Goal: Transaction & Acquisition: Purchase product/service

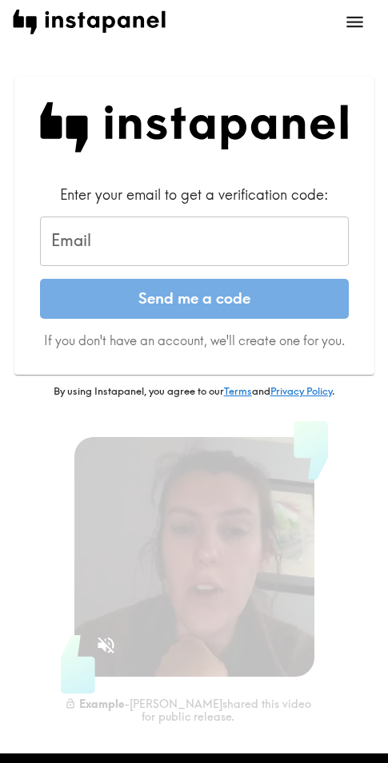
click at [153, 231] on input "Email" at bounding box center [194, 242] width 309 height 50
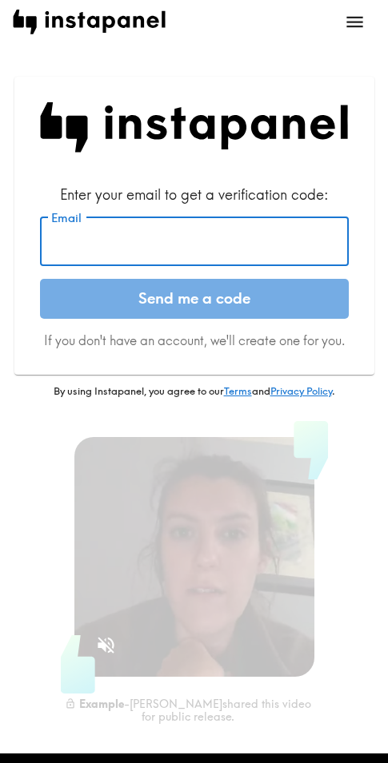
paste input "joshuaanananbn@gmail.com Joshua Anderson Joshua Anderson 5164230057 男 05/19/199…"
type input "joshuaanananbn@gmail.com Joshua Anderson Joshua Anderson 5164230057 男 05/19/199…"
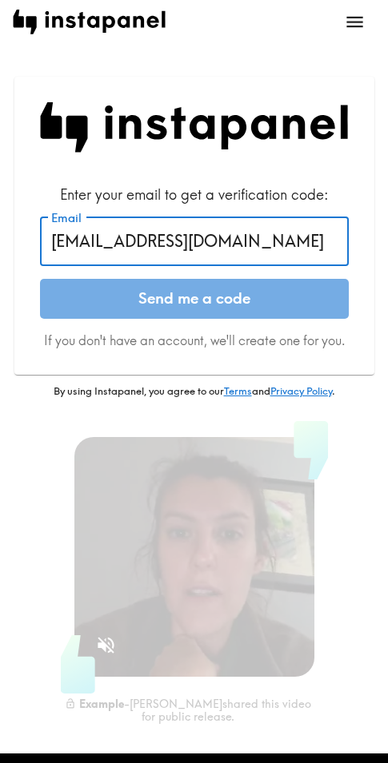
drag, startPoint x: 200, startPoint y: 245, endPoint x: 10, endPoint y: 253, distance: 190.4
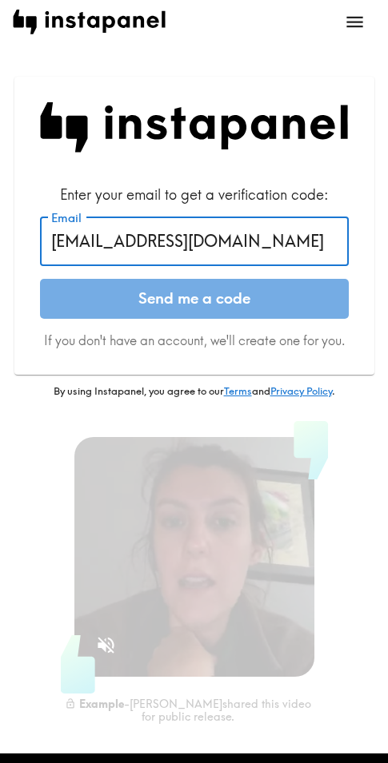
click at [10, 253] on div "Enter your email to get a verification code: Email joshuaanananbn@gmail.com Jos…" at bounding box center [194, 402] width 388 height 703
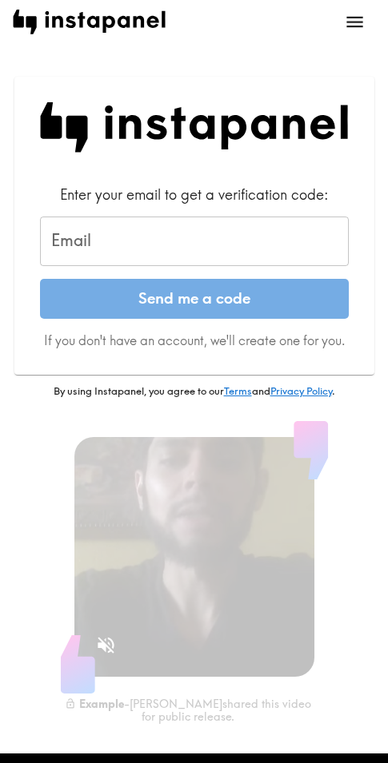
click at [121, 237] on input "Email" at bounding box center [194, 242] width 309 height 50
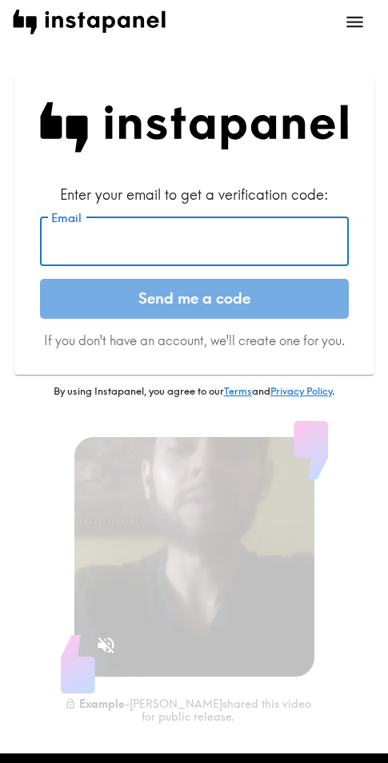
paste input "[EMAIL_ADDRESS][DOMAIN_NAME]"
type input "[EMAIL_ADDRESS][DOMAIN_NAME]"
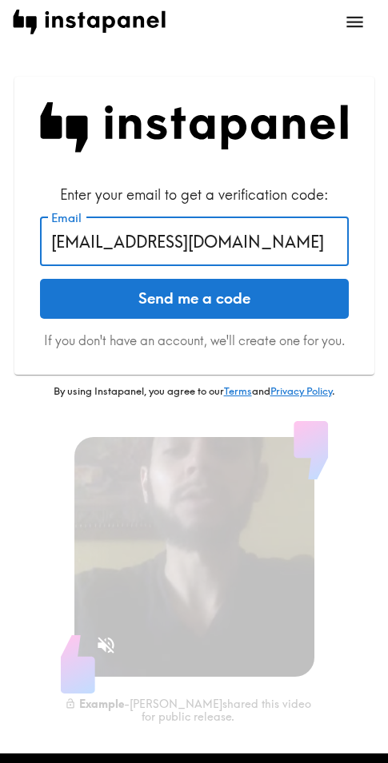
click at [185, 240] on input "[EMAIL_ADDRESS][DOMAIN_NAME]" at bounding box center [194, 242] width 309 height 50
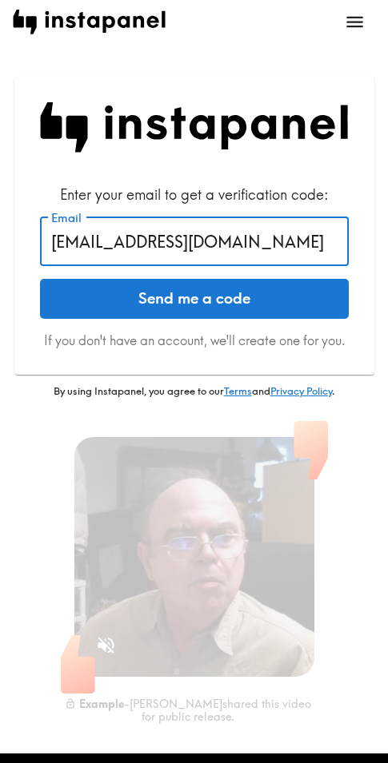
click at [185, 239] on input "[EMAIL_ADDRESS][DOMAIN_NAME]" at bounding box center [194, 242] width 309 height 50
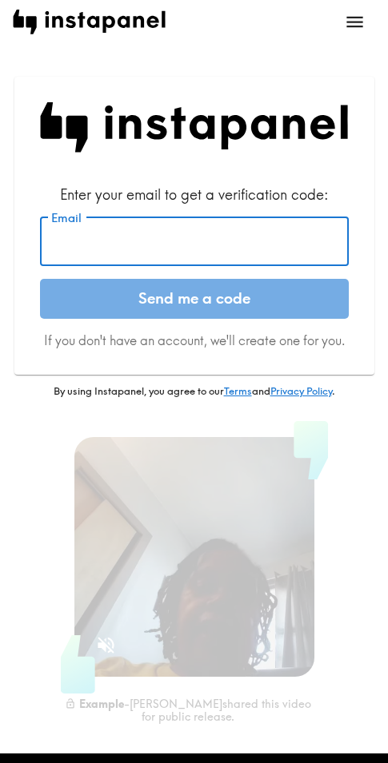
click at [127, 255] on input "Email" at bounding box center [194, 242] width 309 height 50
paste input "[EMAIL_ADDRESS][DOMAIN_NAME]"
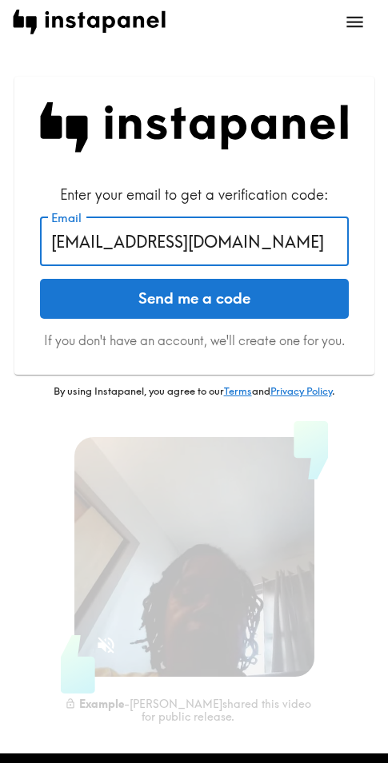
type input "[EMAIL_ADDRESS][DOMAIN_NAME]"
click at [225, 293] on button "Send me a code" at bounding box center [194, 299] width 309 height 40
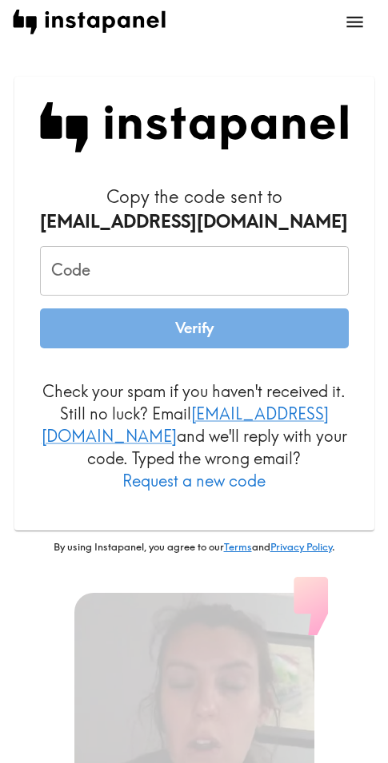
click at [150, 264] on input "Code" at bounding box center [194, 271] width 309 height 50
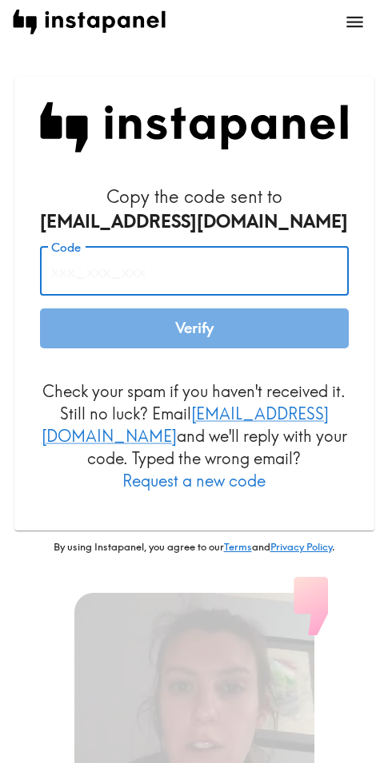
paste input "fH6_mbr_NKH"
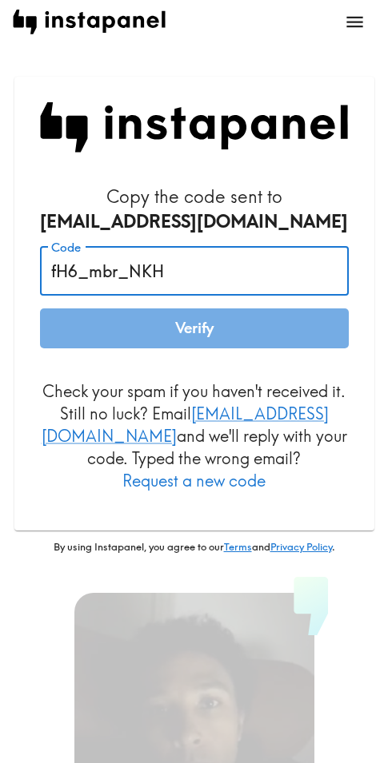
type input "fH6_mbr_NKH"
click at [219, 319] on button "Verify" at bounding box center [194, 329] width 309 height 40
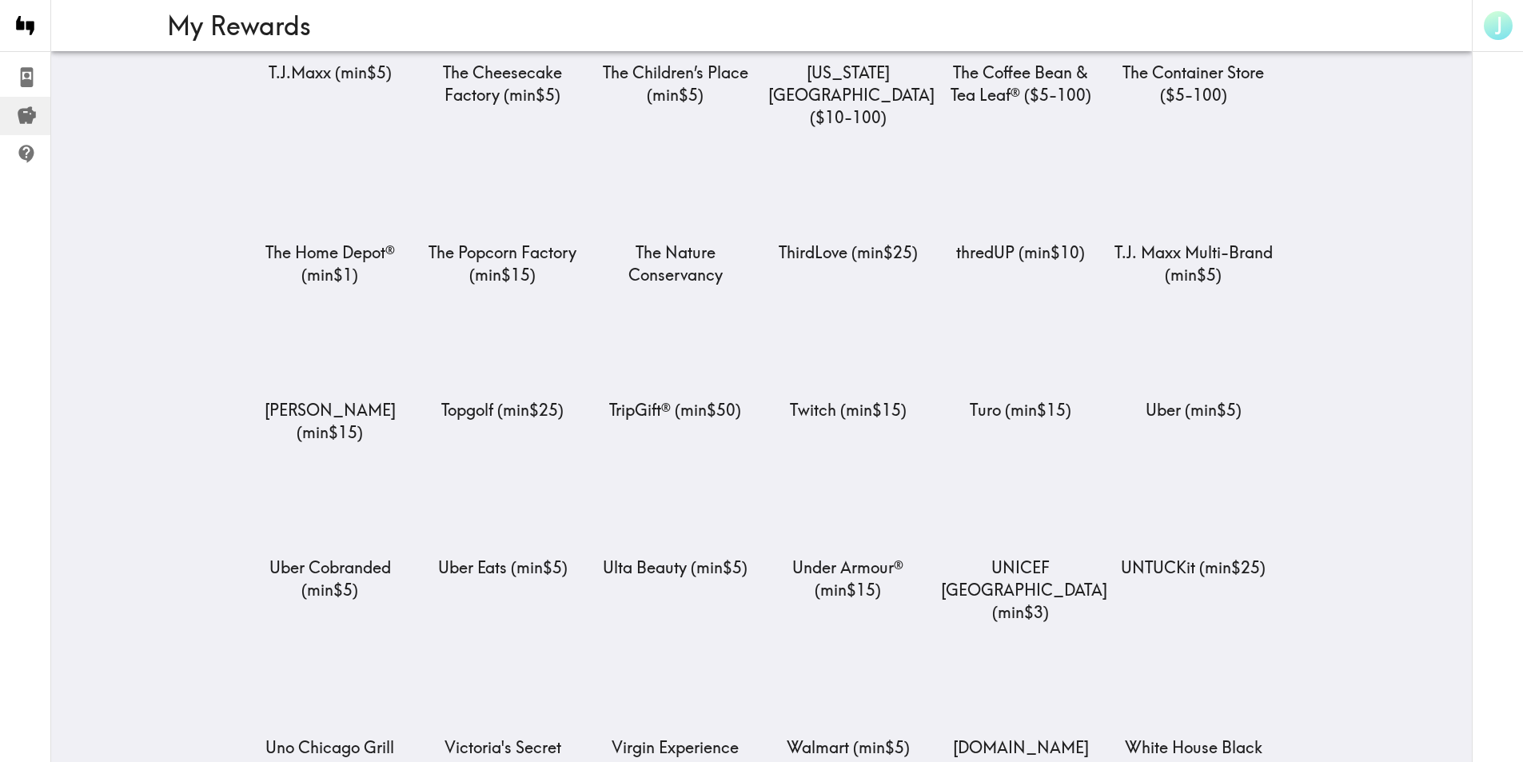
scroll to position [6663, 0]
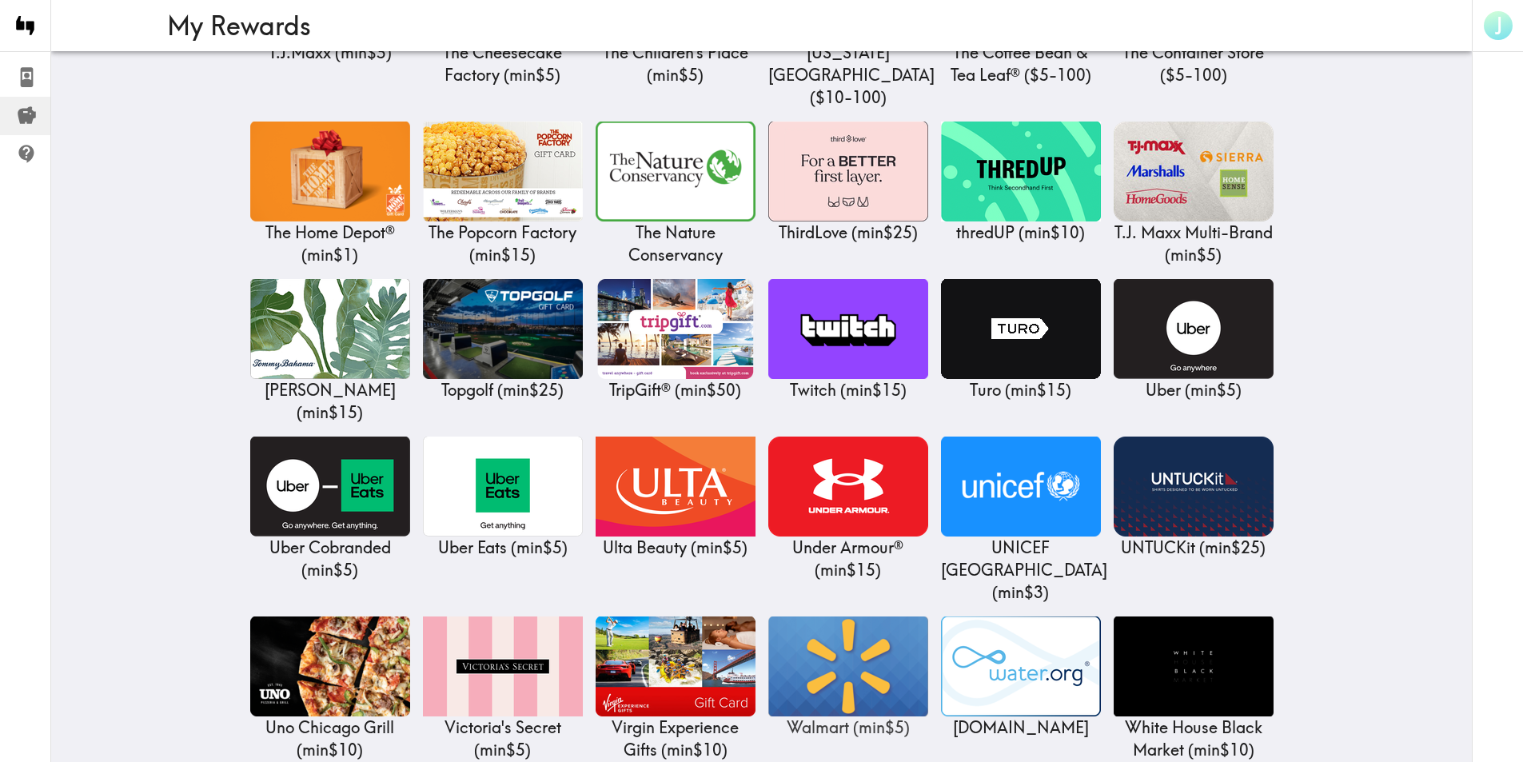
click at [399, 616] on img at bounding box center [848, 666] width 160 height 100
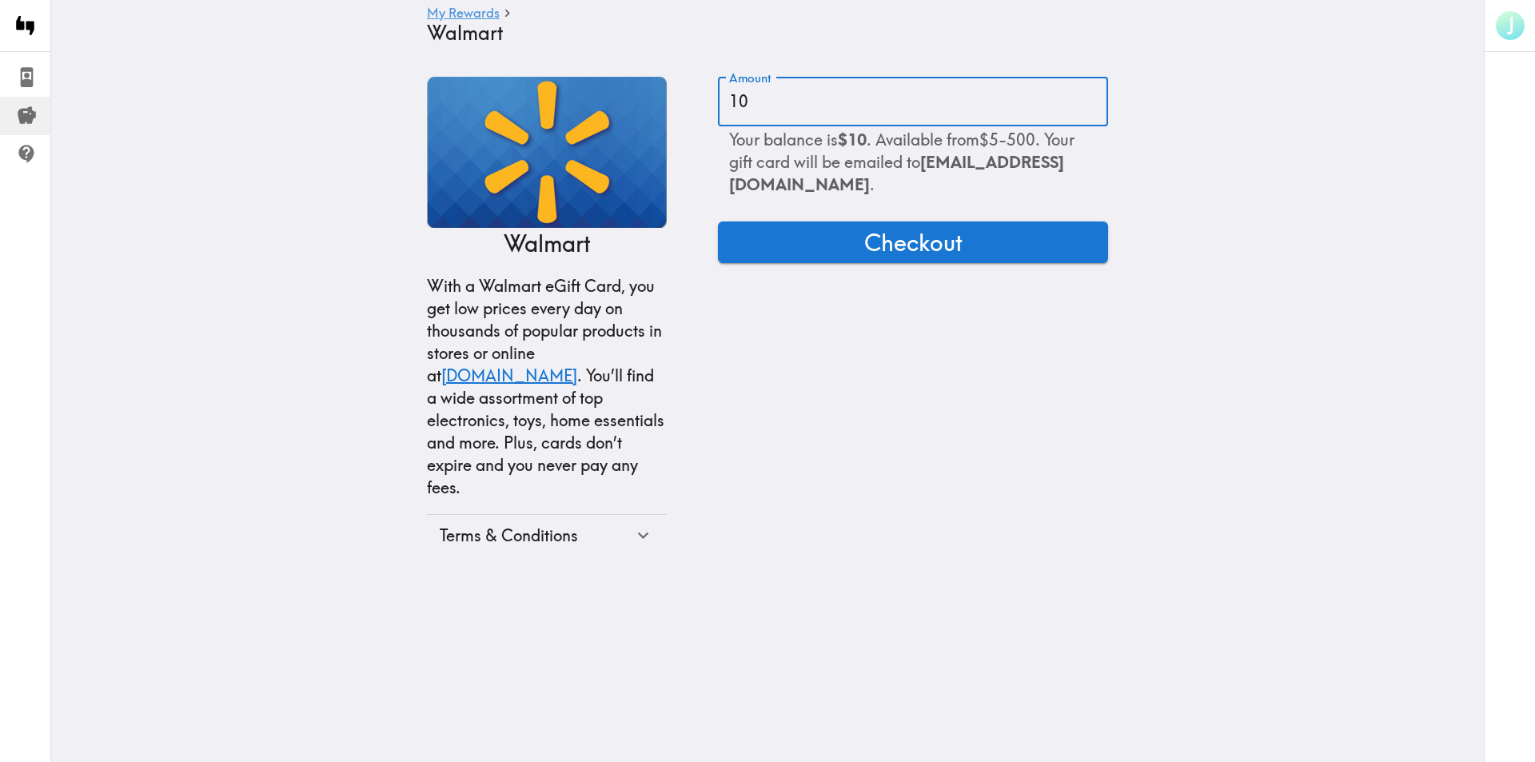
click at [399, 113] on input "10" at bounding box center [913, 102] width 390 height 50
click at [399, 258] on span "Checkout" at bounding box center [913, 242] width 98 height 32
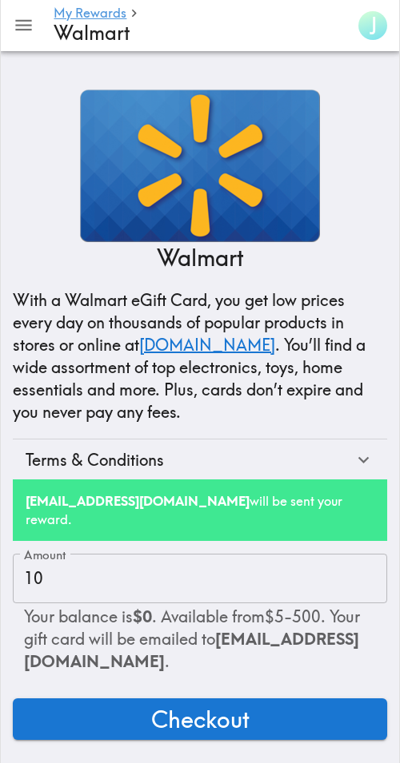
click at [305, 30] on h4 "Walmart" at bounding box center [196, 33] width 285 height 23
